Goal: Transaction & Acquisition: Book appointment/travel/reservation

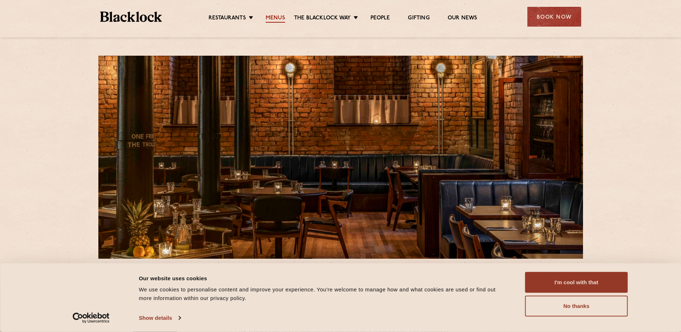
click at [274, 16] on link "Menus" at bounding box center [275, 19] width 19 height 8
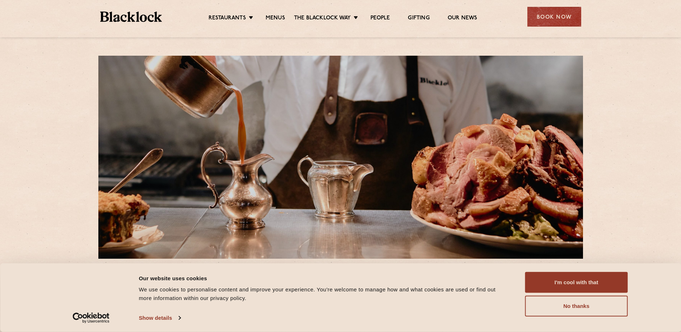
drag, startPoint x: 680, startPoint y: 12, endPoint x: 681, endPoint y: 35, distance: 23.0
click at [574, 286] on button "I'm cool with that" at bounding box center [576, 282] width 103 height 21
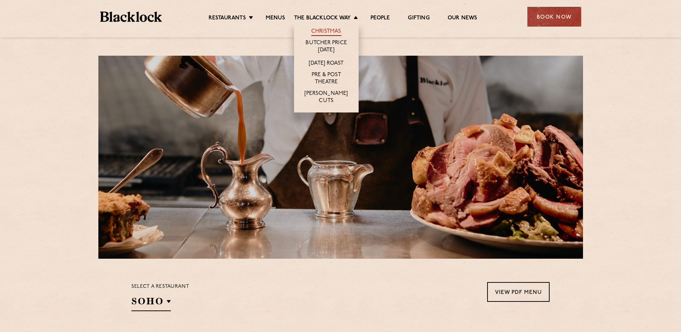
click at [335, 31] on link "Christmas" at bounding box center [326, 32] width 30 height 8
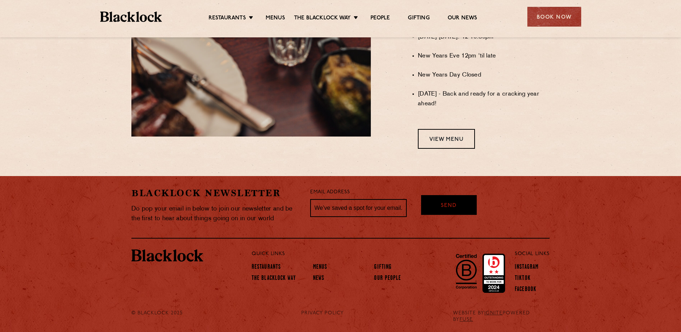
scroll to position [622, 0]
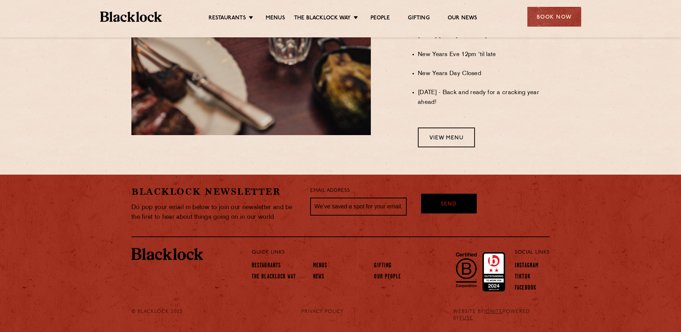
drag, startPoint x: 669, startPoint y: 156, endPoint x: 682, endPoint y: 215, distance: 60.5
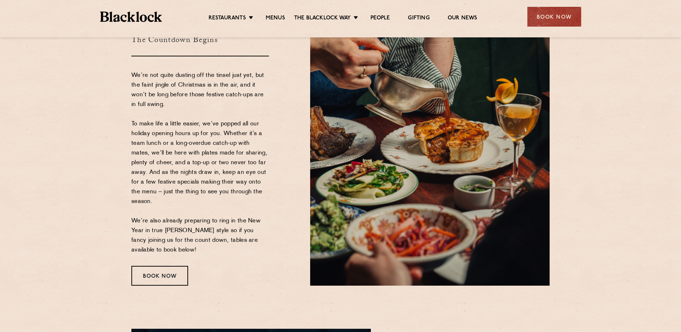
scroll to position [71, 0]
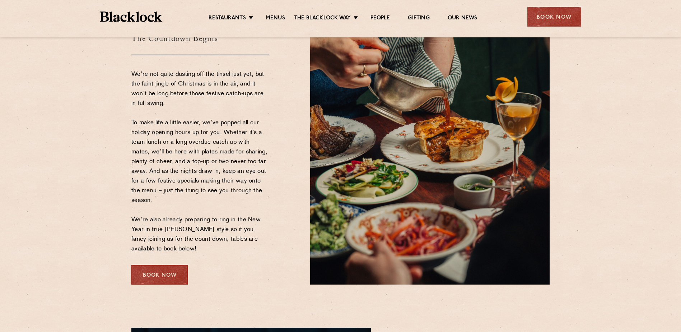
click at [156, 280] on div "Book Now" at bounding box center [159, 275] width 57 height 20
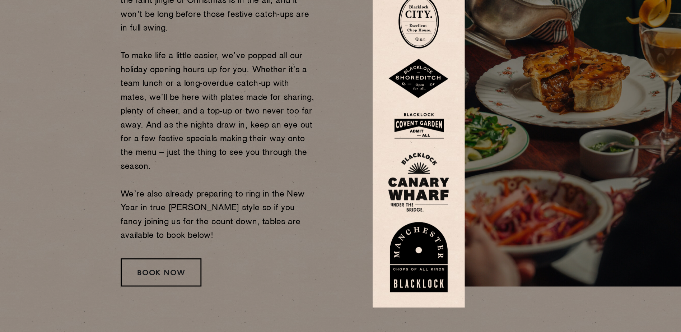
click at [335, 266] on img at bounding box center [340, 264] width 43 height 50
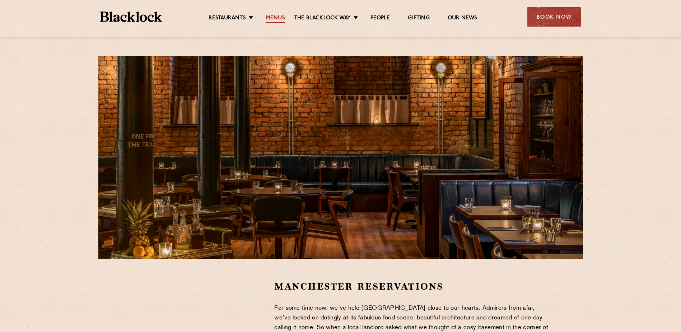
click at [279, 21] on link "Menus" at bounding box center [275, 19] width 19 height 8
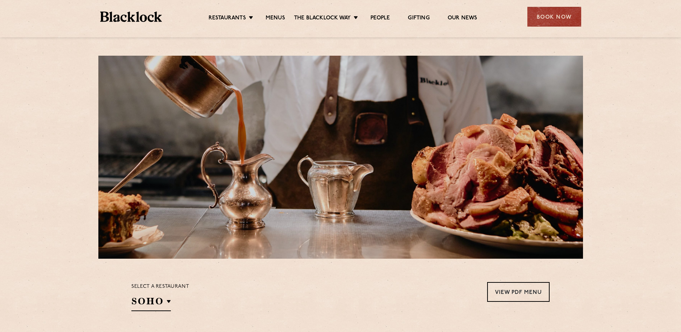
click at [277, 13] on ul "Restaurants Soho City Shoreditch Covent Garden Canary Wharf Manchester Birmingh…" at bounding box center [342, 16] width 361 height 11
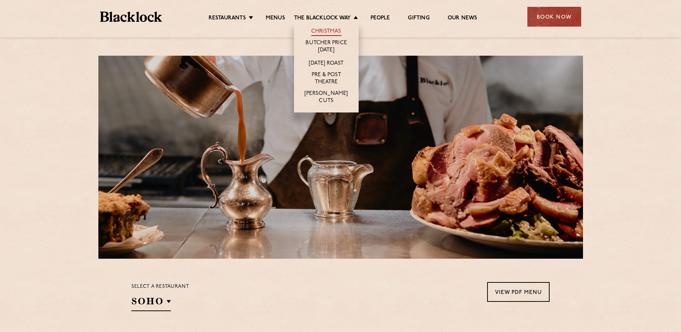
click at [322, 33] on link "Christmas" at bounding box center [326, 32] width 30 height 8
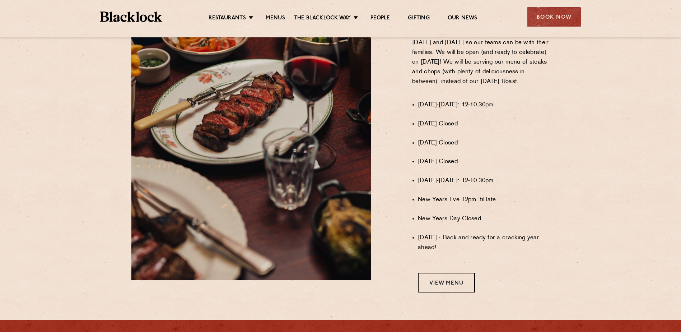
scroll to position [478, 0]
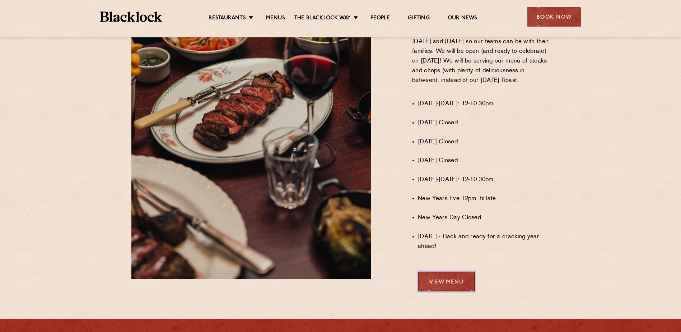
click at [461, 288] on link "View Menu" at bounding box center [446, 281] width 57 height 20
